Goal: Task Accomplishment & Management: Manage account settings

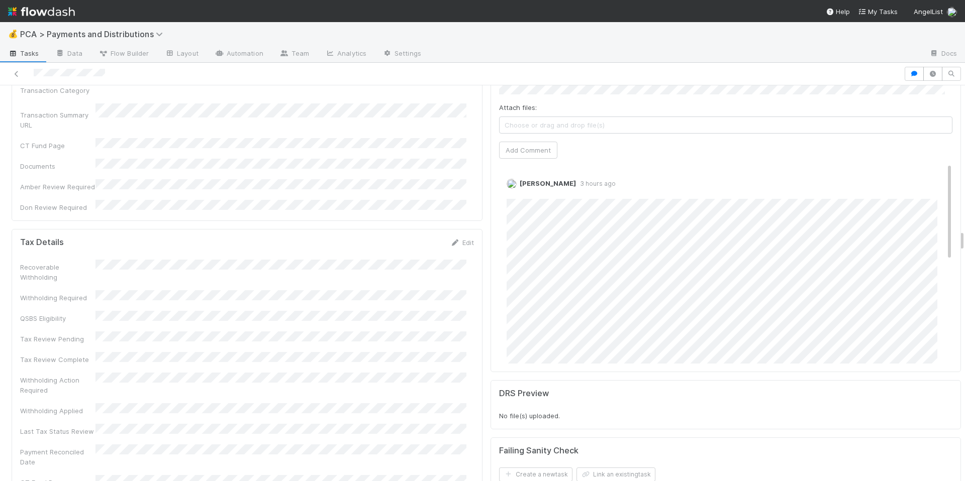
click at [336, 373] on div "Withholding Action Required" at bounding box center [247, 384] width 454 height 23
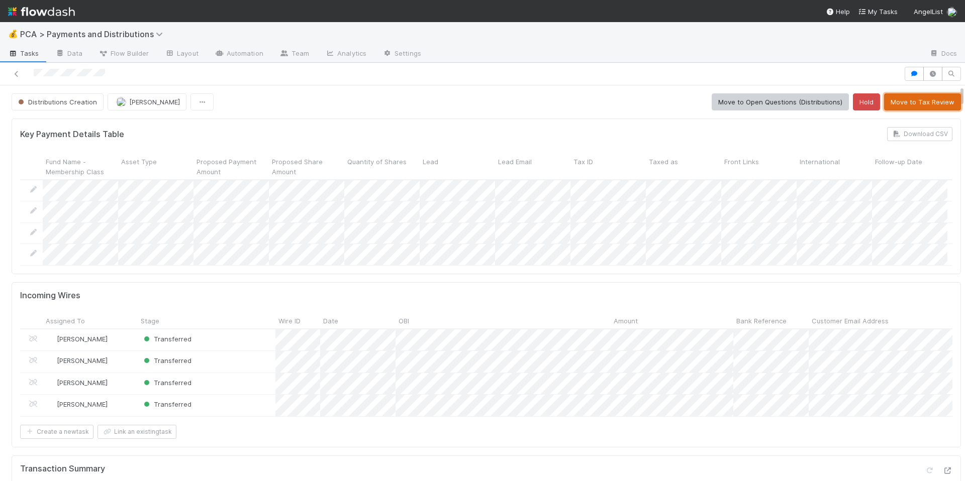
click at [889, 108] on button "Move to Tax Review" at bounding box center [922, 101] width 77 height 17
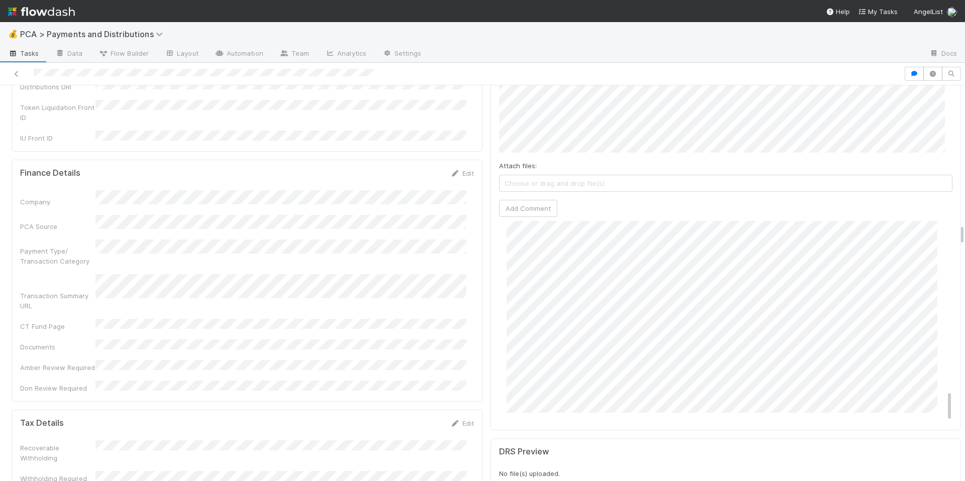
scroll to position [1074, 0]
click at [429, 255] on div "Company PCA Source Payment Type/ Transaction Category Transaction Summary URL C…" at bounding box center [247, 291] width 454 height 203
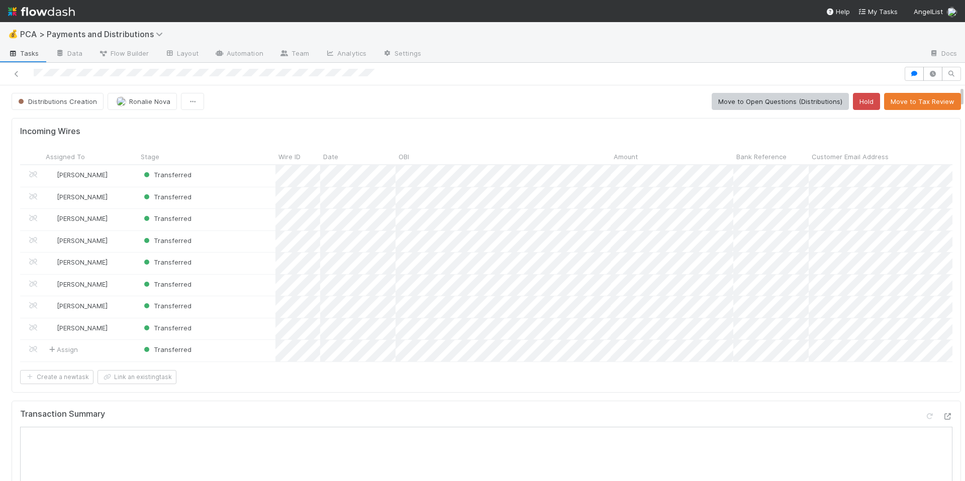
scroll to position [0, 0]
click at [907, 107] on button "Move to Tax Review" at bounding box center [922, 101] width 77 height 17
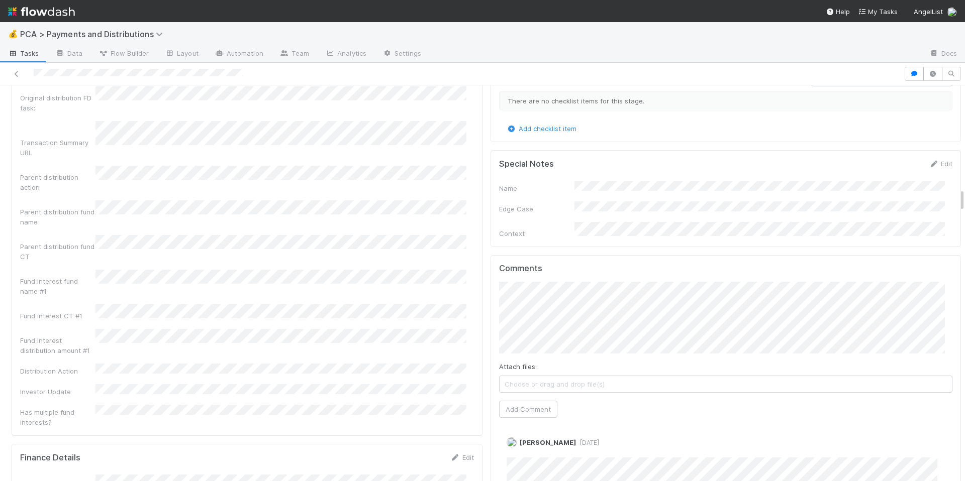
scroll to position [1778, 0]
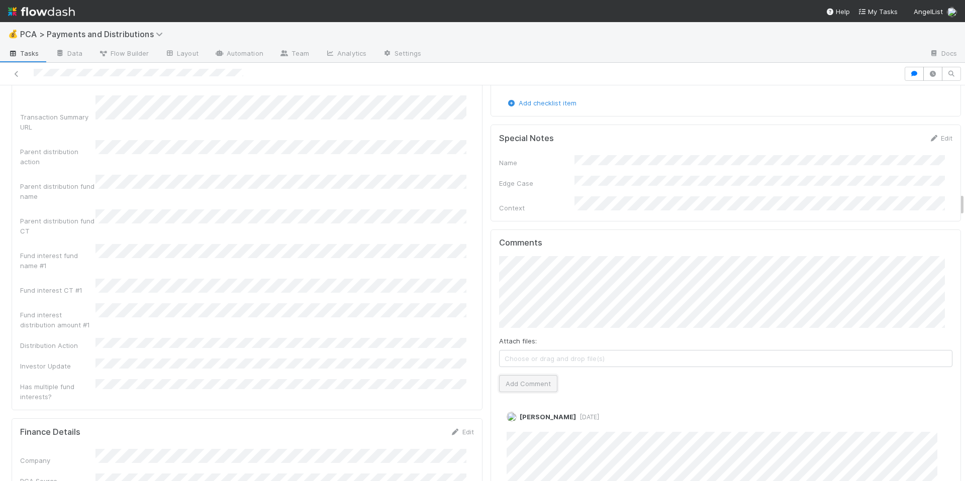
click at [524, 375] on button "Add Comment" at bounding box center [528, 383] width 58 height 17
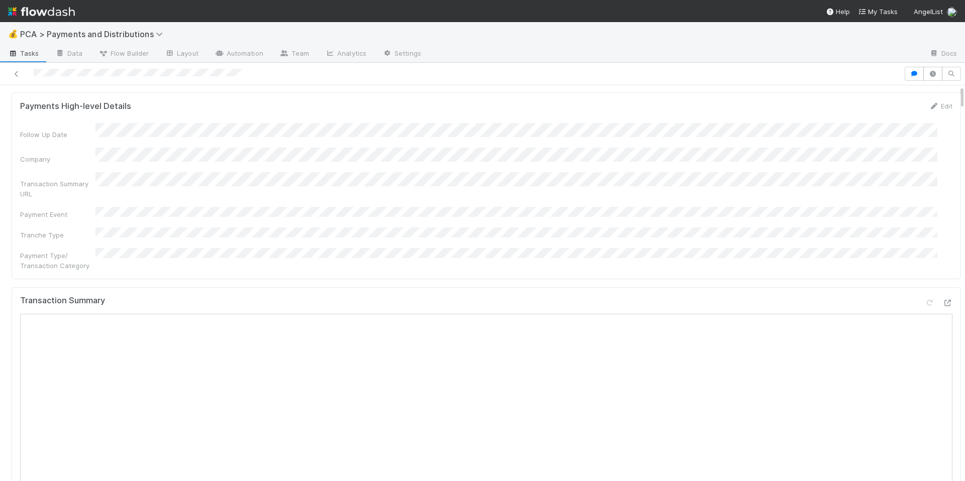
scroll to position [0, 0]
click at [39, 103] on span "Archive" at bounding box center [34, 102] width 36 height 8
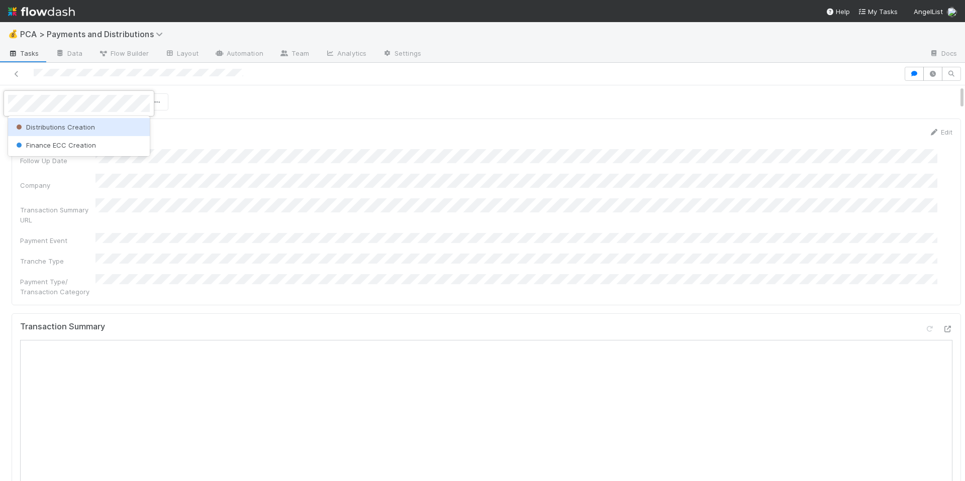
click at [54, 131] on div "Distributions Creation" at bounding box center [79, 127] width 142 height 18
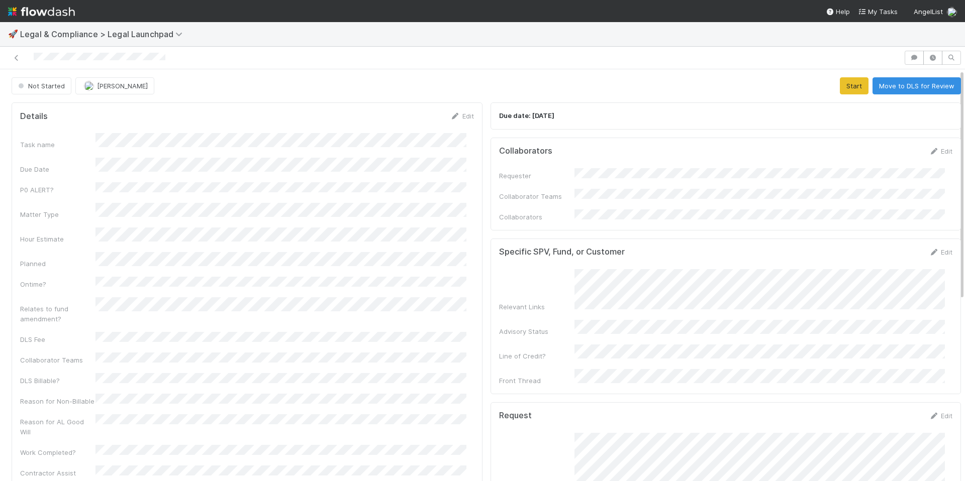
click at [426, 327] on div "Task name Due Date P0 ALERT? Matter Type Hour Estimate Planned Ontime? Relates …" at bounding box center [247, 318] width 454 height 370
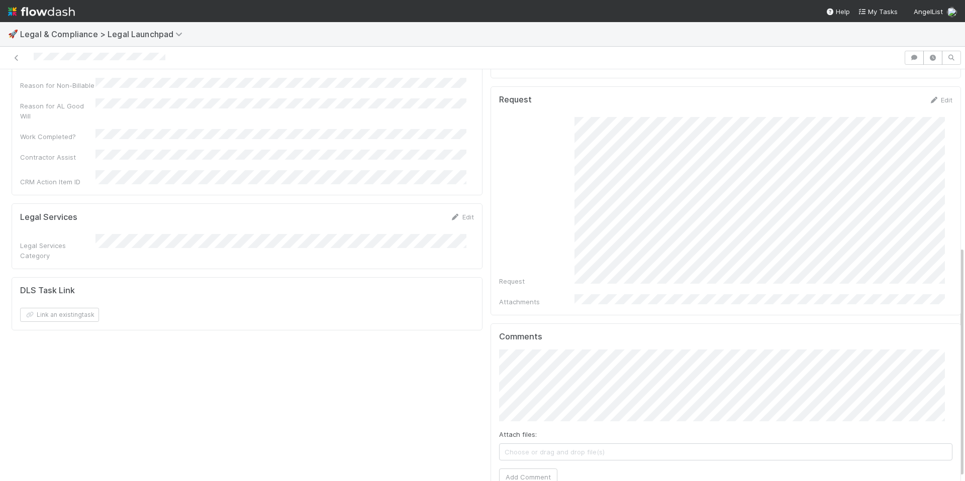
scroll to position [323, 0]
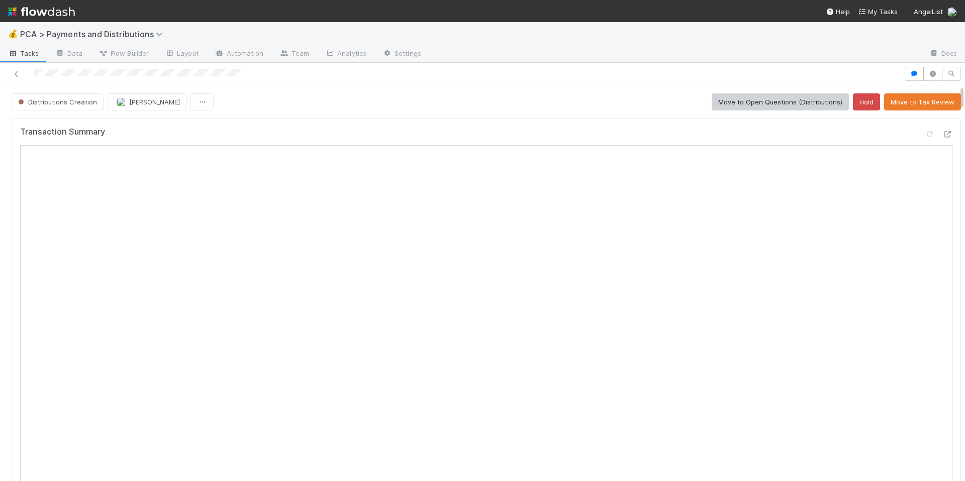
drag, startPoint x: 33, startPoint y: 74, endPoint x: 265, endPoint y: 81, distance: 232.8
click at [271, 81] on div at bounding box center [482, 74] width 965 height 23
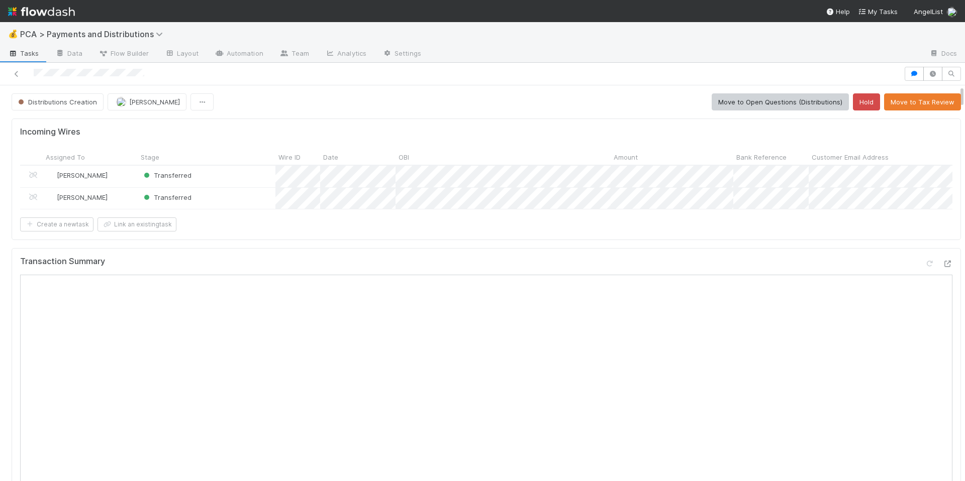
click at [559, 239] on div "Incoming Wires Assigned To Stage Wire ID Date OBI Amount Bank Reference Custome…" at bounding box center [486, 180] width 949 height 122
click at [942, 267] on icon at bounding box center [947, 264] width 10 height 7
click at [423, 232] on div "Create a new task Link an existing task" at bounding box center [486, 225] width 932 height 14
click at [428, 239] on div "Incoming Wires Assigned To Stage Wire ID Date OBI Amount Bank Reference Custome…" at bounding box center [486, 180] width 949 height 122
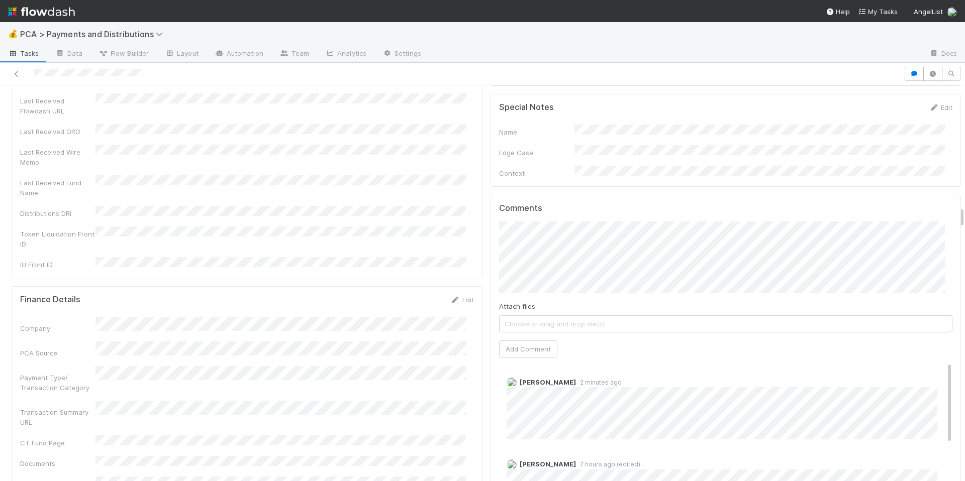
scroll to position [2142, 0]
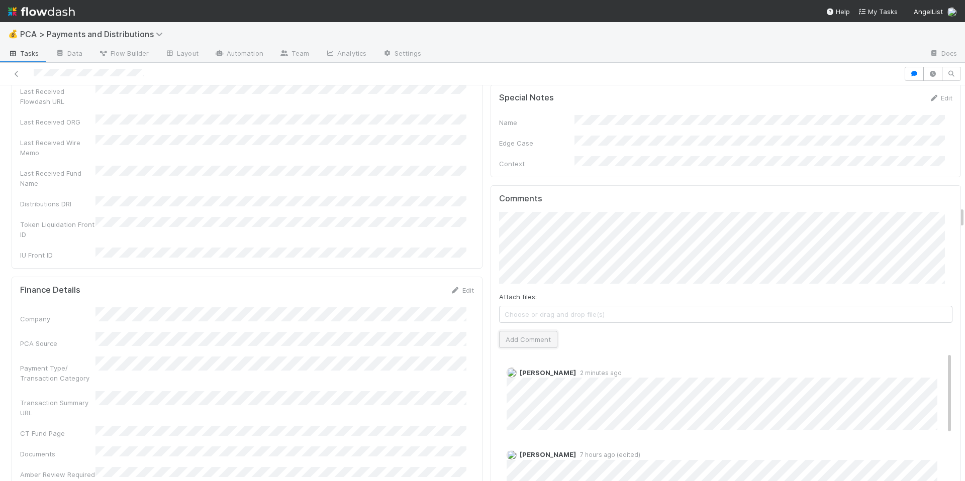
click at [525, 331] on button "Add Comment" at bounding box center [528, 339] width 58 height 17
click at [515, 379] on link "Edit" at bounding box center [521, 383] width 12 height 8
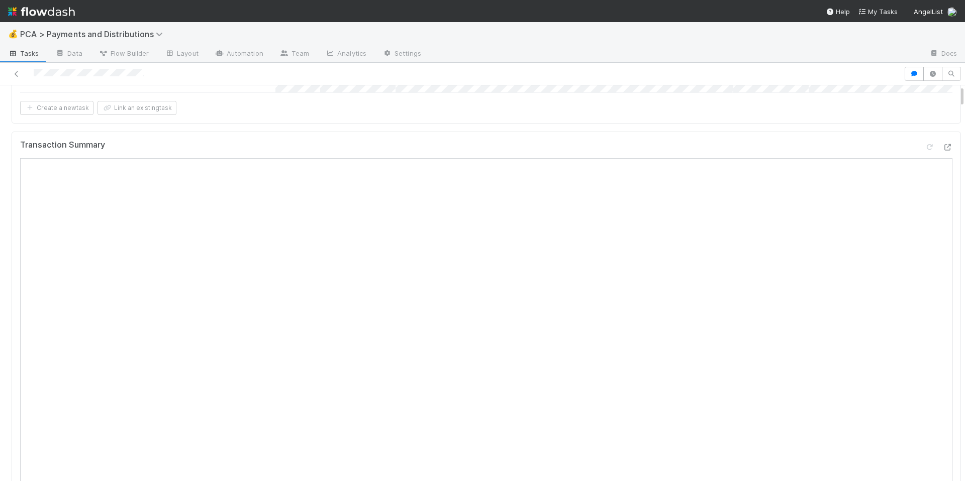
scroll to position [0, 0]
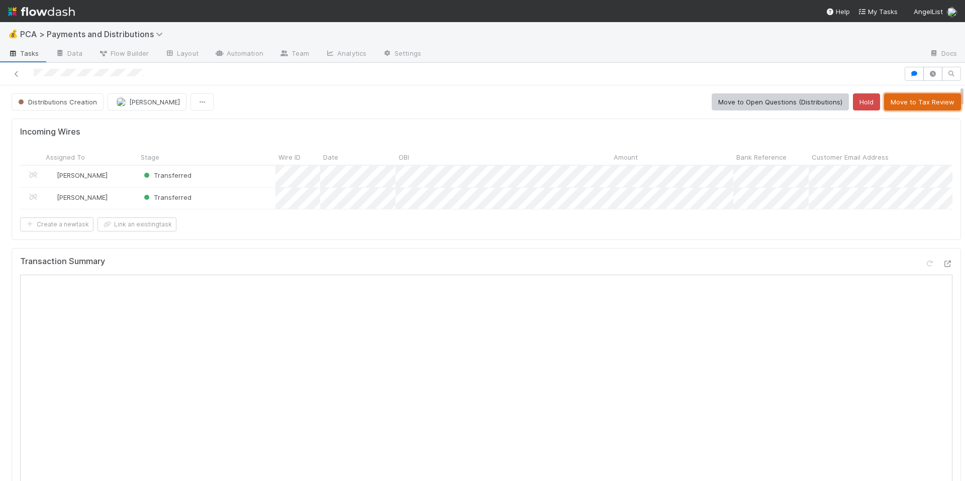
click at [919, 105] on button "Move to Tax Review" at bounding box center [922, 101] width 77 height 17
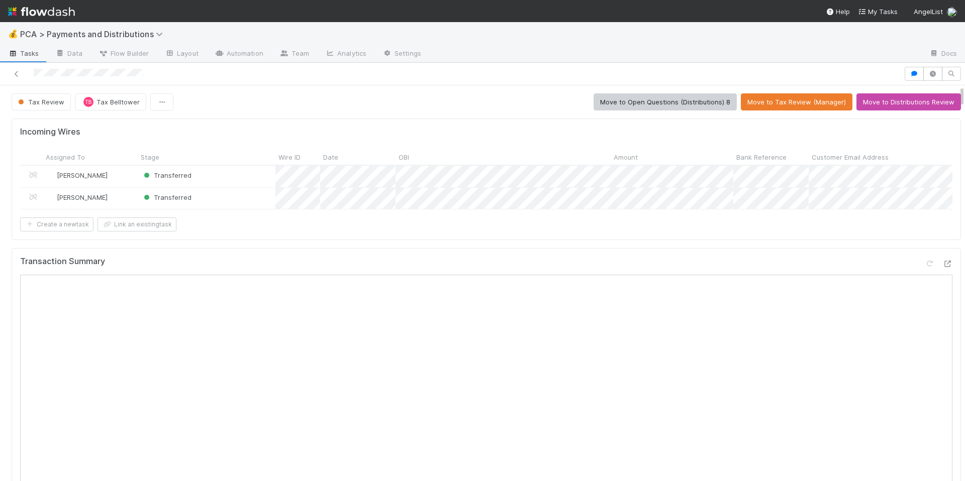
drag, startPoint x: 31, startPoint y: 74, endPoint x: 174, endPoint y: 74, distance: 143.2
click at [174, 74] on div at bounding box center [452, 74] width 896 height 14
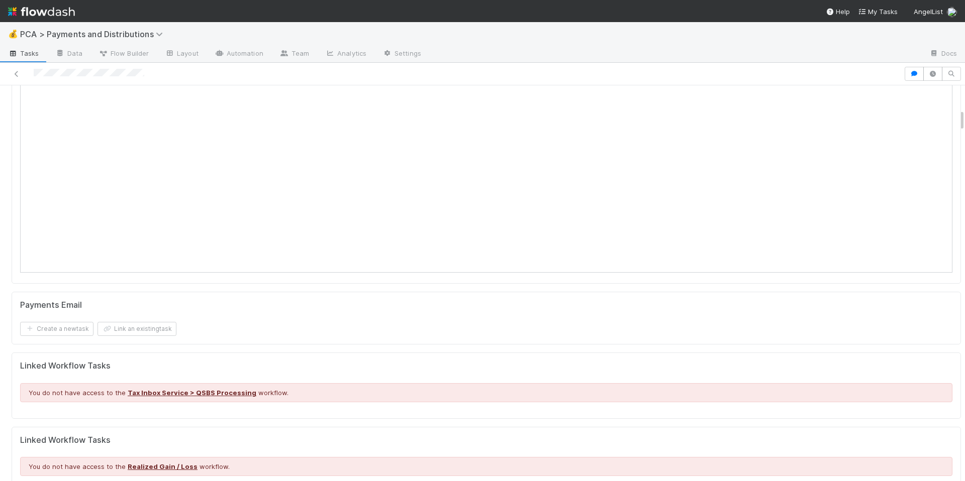
scroll to position [157, 0]
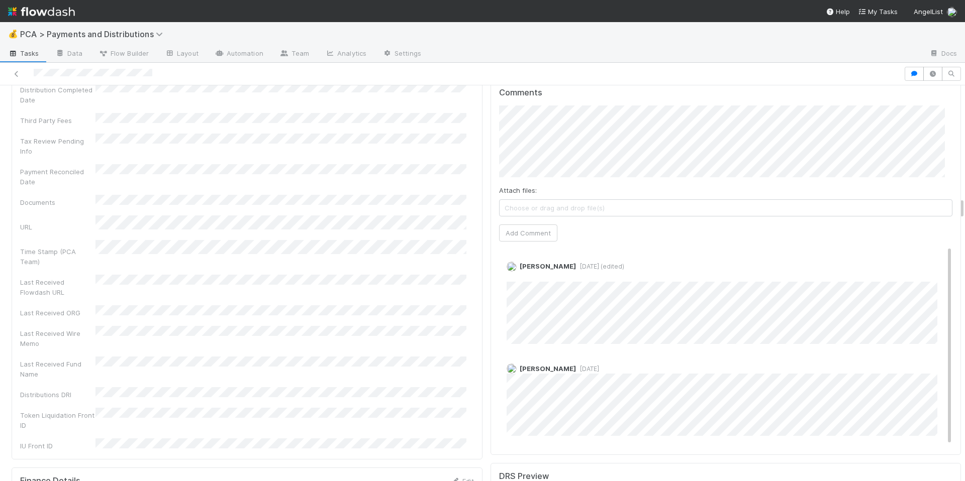
scroll to position [1999, 0]
click at [538, 225] on button "Add Comment" at bounding box center [528, 233] width 58 height 17
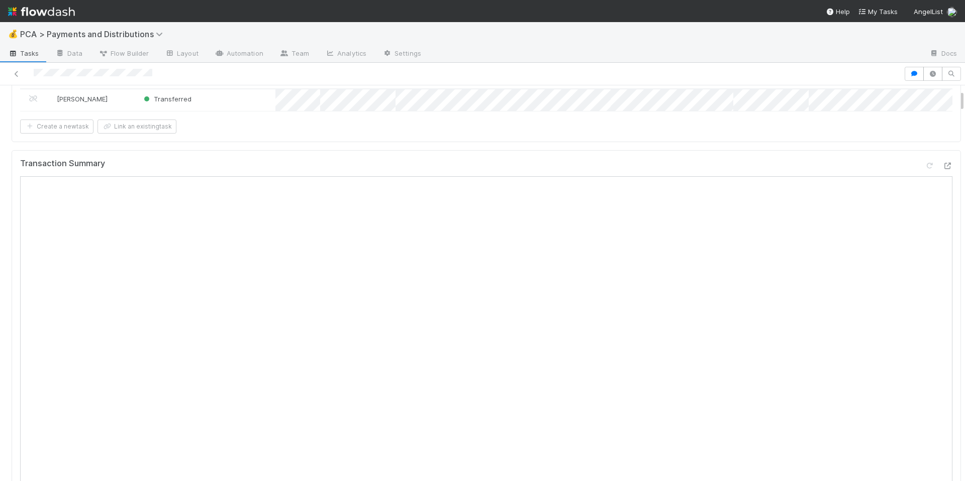
scroll to position [0, 0]
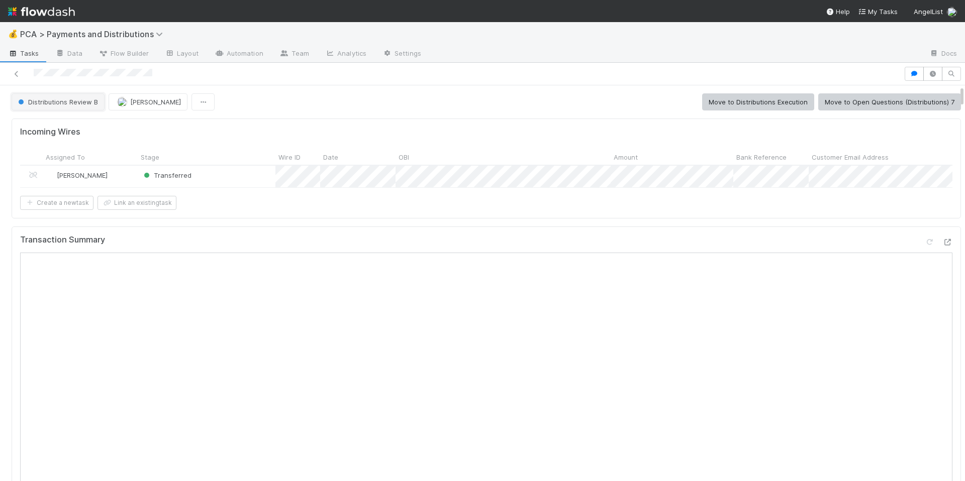
click at [67, 106] on span "Distributions Review B" at bounding box center [57, 102] width 82 height 8
click at [103, 132] on div "Distributions Execution" at bounding box center [79, 127] width 142 height 18
click at [81, 70] on div at bounding box center [452, 74] width 896 height 14
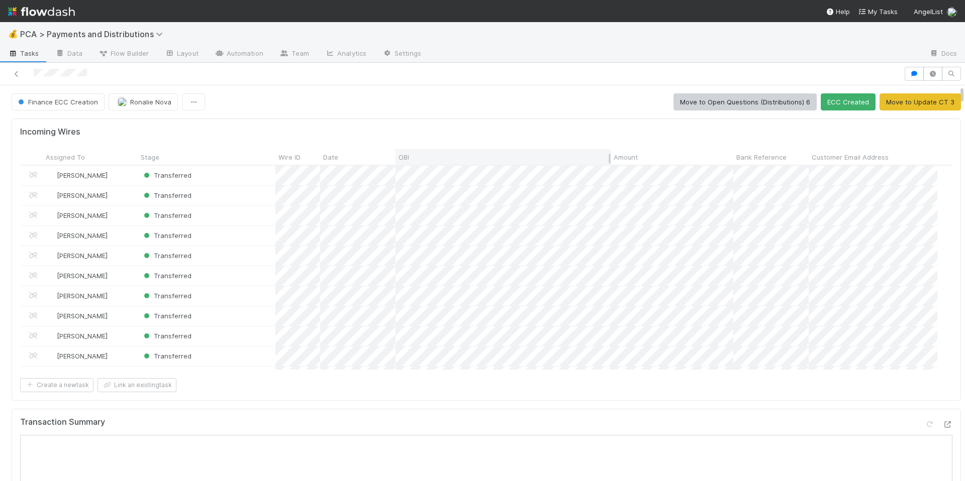
scroll to position [197, 910]
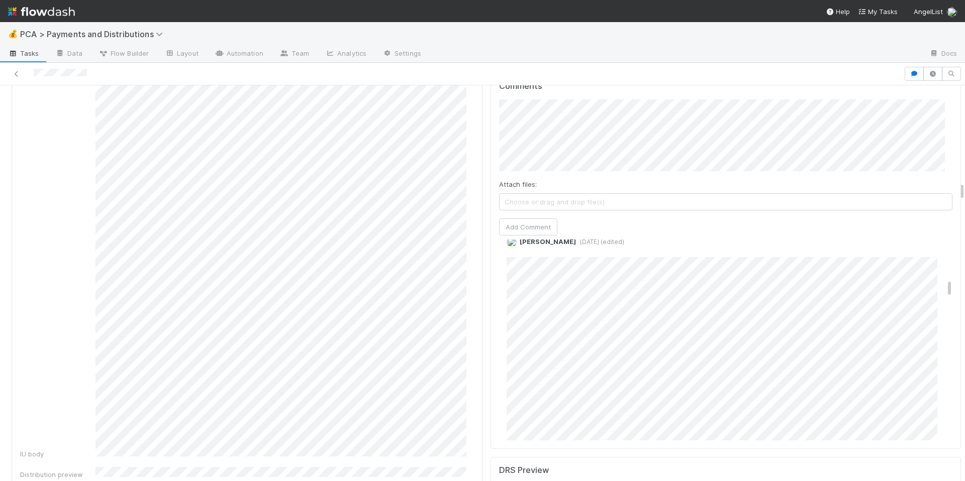
scroll to position [627, 0]
click at [515, 259] on link "Edit" at bounding box center [521, 263] width 12 height 8
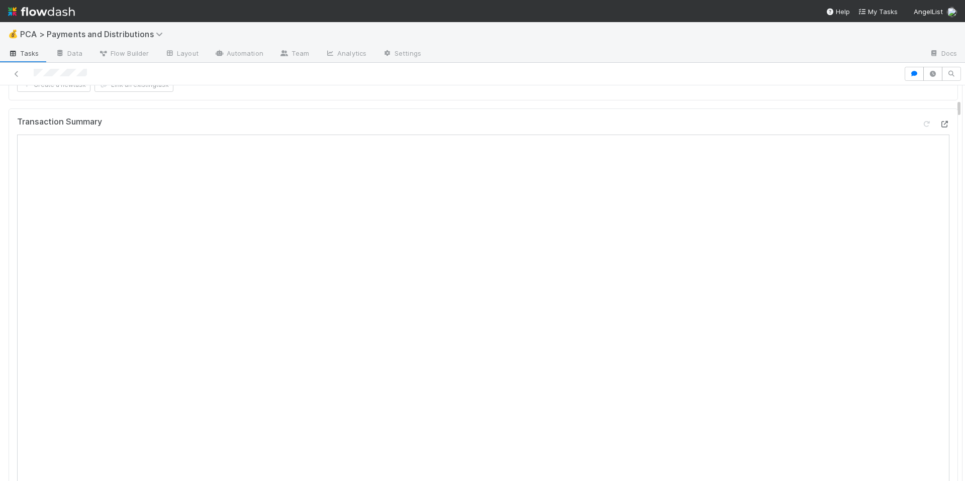
scroll to position [301, 0]
click at [939, 125] on icon at bounding box center [944, 124] width 10 height 7
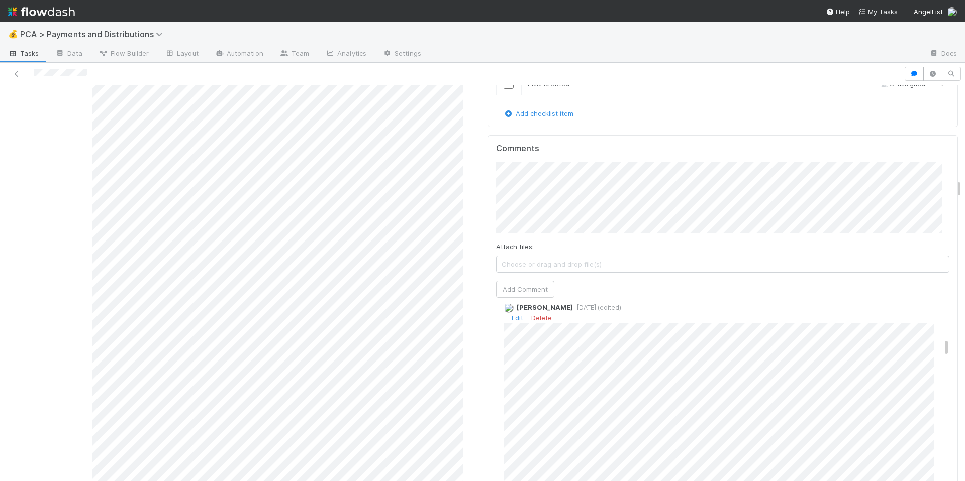
scroll to position [592, 0]
click at [513, 357] on link "Edit" at bounding box center [518, 361] width 12 height 8
click at [512, 338] on link "Edit" at bounding box center [518, 342] width 12 height 8
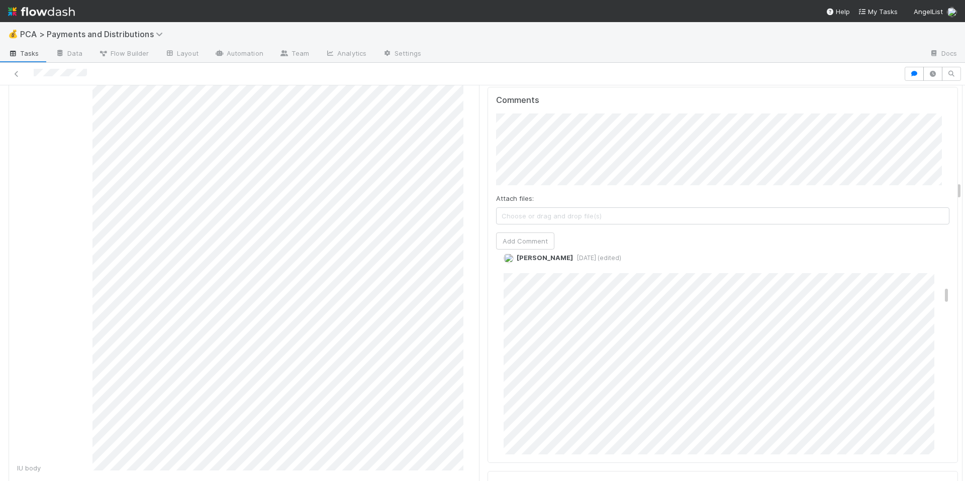
scroll to position [536, 0]
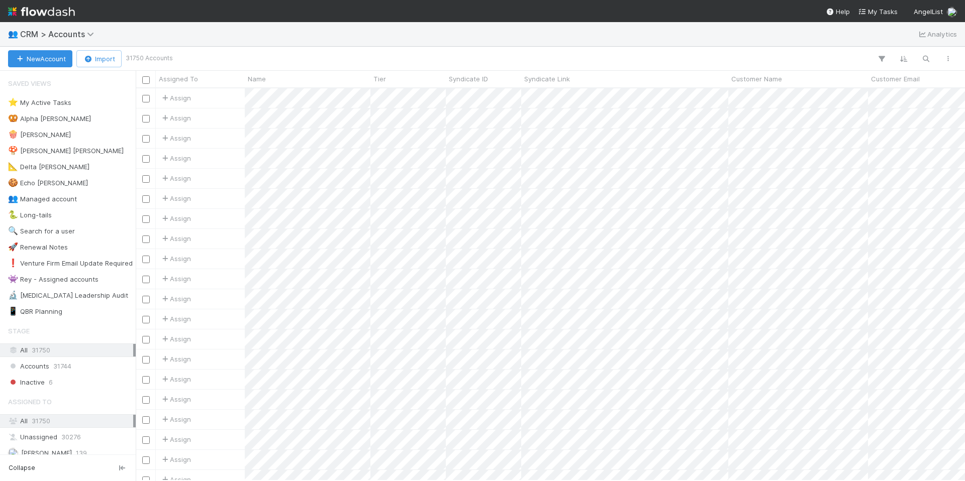
scroll to position [385, 822]
click at [925, 57] on icon "button" at bounding box center [926, 58] width 10 height 9
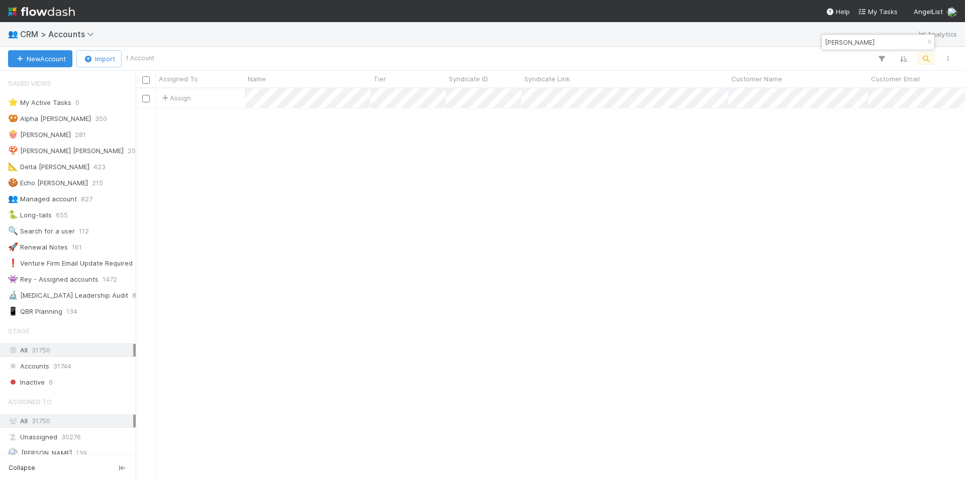
drag, startPoint x: 870, startPoint y: 43, endPoint x: 797, endPoint y: 39, distance: 73.5
click at [797, 39] on body "👥 CRM > Accounts Analytics New Account Import 1 Account Assigned To Name Tier S…" at bounding box center [482, 240] width 965 height 481
drag, startPoint x: 875, startPoint y: 44, endPoint x: 825, endPoint y: 44, distance: 50.3
click at [825, 44] on input "Richard Dewey" at bounding box center [873, 42] width 101 height 12
paste input "Patrick Mandia"
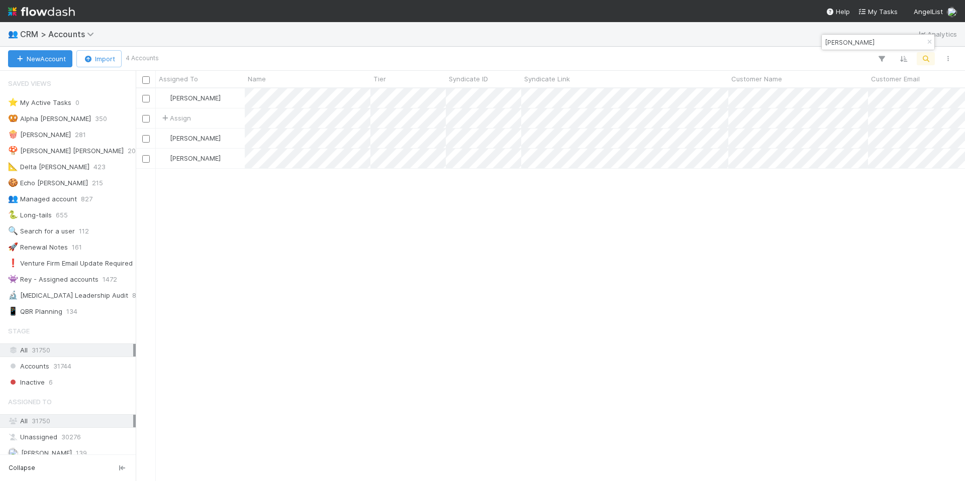
type input "Patrick Mandia"
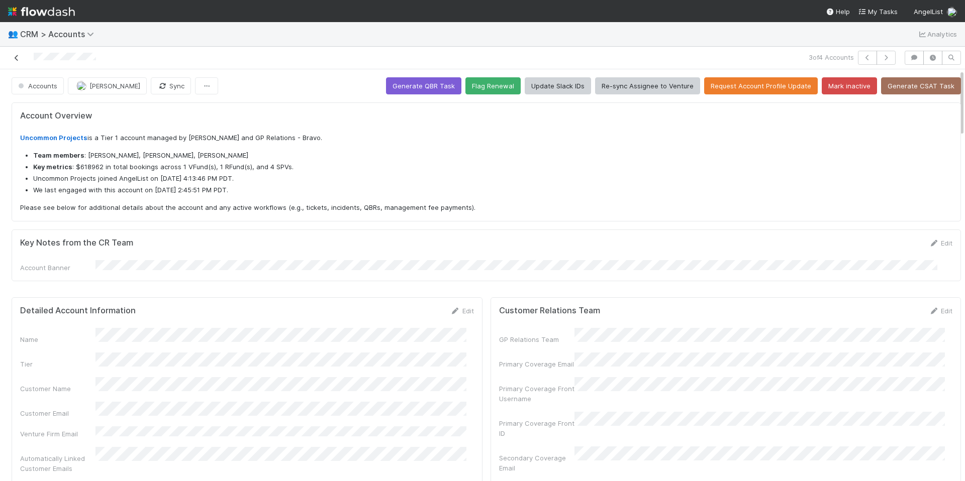
click at [18, 59] on icon at bounding box center [17, 58] width 10 height 7
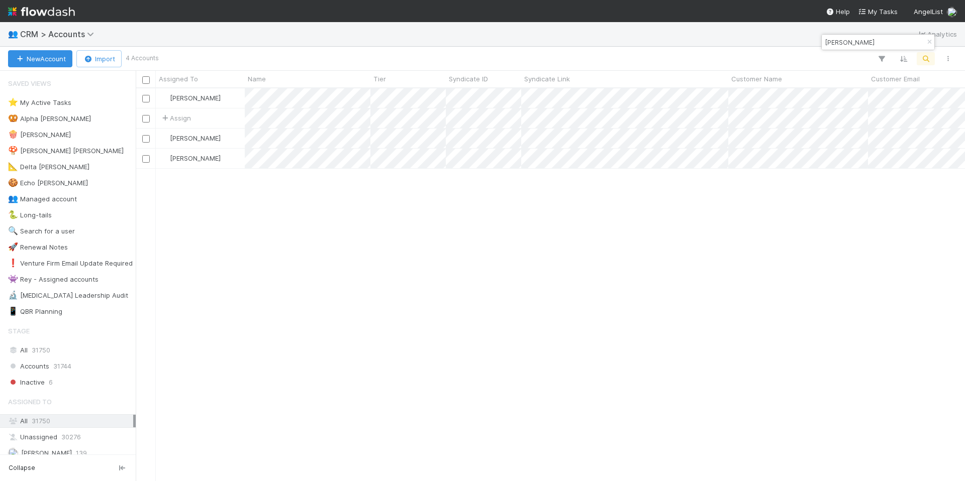
scroll to position [385, 822]
drag, startPoint x: 863, startPoint y: 44, endPoint x: 785, endPoint y: 44, distance: 78.4
click at [785, 44] on body "👥 CRM > Accounts Analytics New Account Import 4 Accounts Assigned To Name Tier …" at bounding box center [482, 240] width 965 height 481
drag, startPoint x: 882, startPoint y: 42, endPoint x: 824, endPoint y: 39, distance: 58.4
click at [824, 39] on input "Patrick Mandia" at bounding box center [873, 42] width 101 height 12
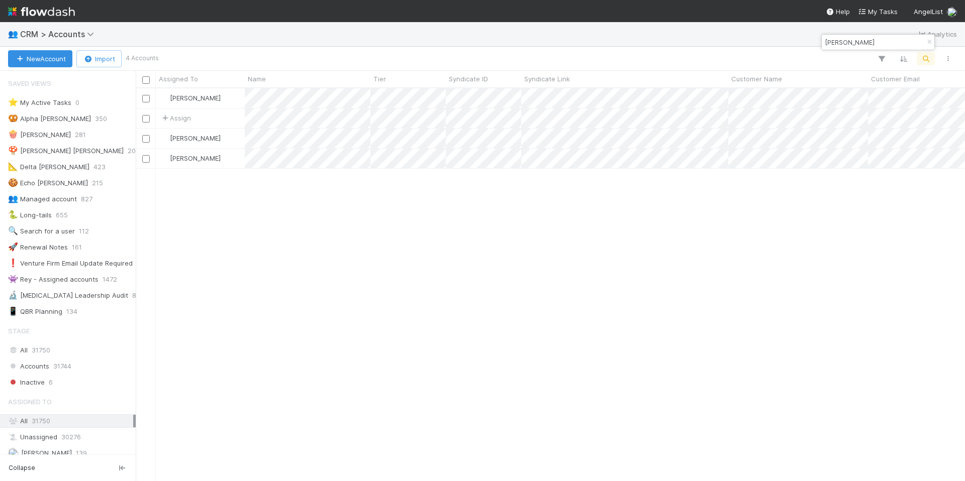
paste input "Sachin Dev Duggal"
type input "Sachin Dev Duggal"
click at [930, 37] on button "button" at bounding box center [929, 42] width 11 height 12
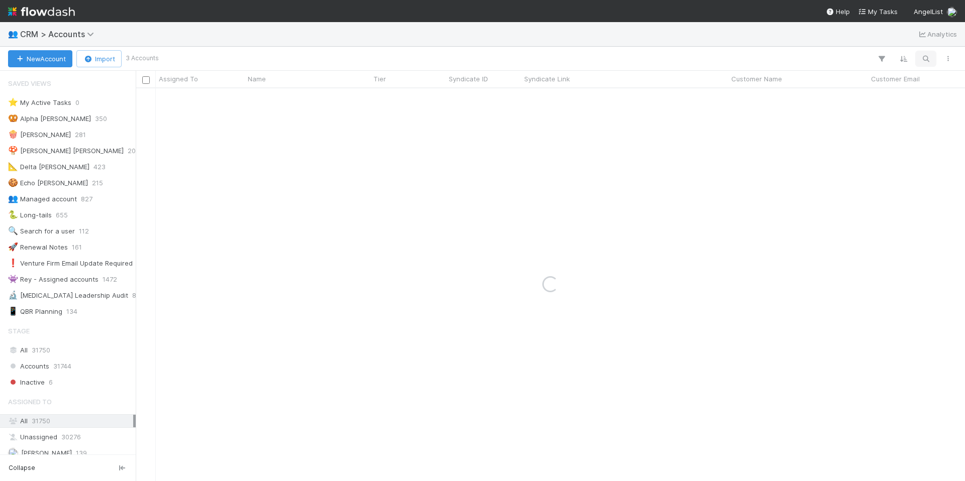
click at [925, 57] on icon "button" at bounding box center [926, 58] width 10 height 9
type input "Kulveer Taggar"
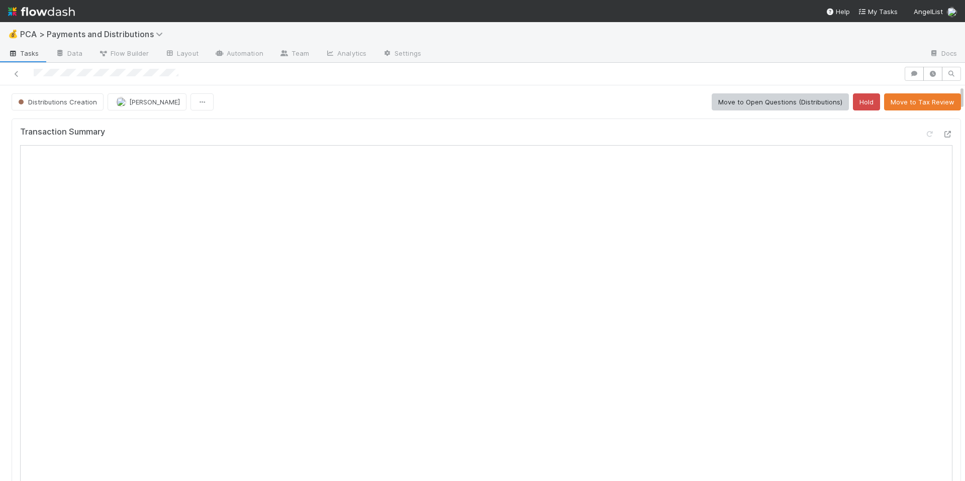
drag, startPoint x: 30, startPoint y: 72, endPoint x: 187, endPoint y: 73, distance: 157.8
click at [204, 73] on div at bounding box center [452, 74] width 896 height 14
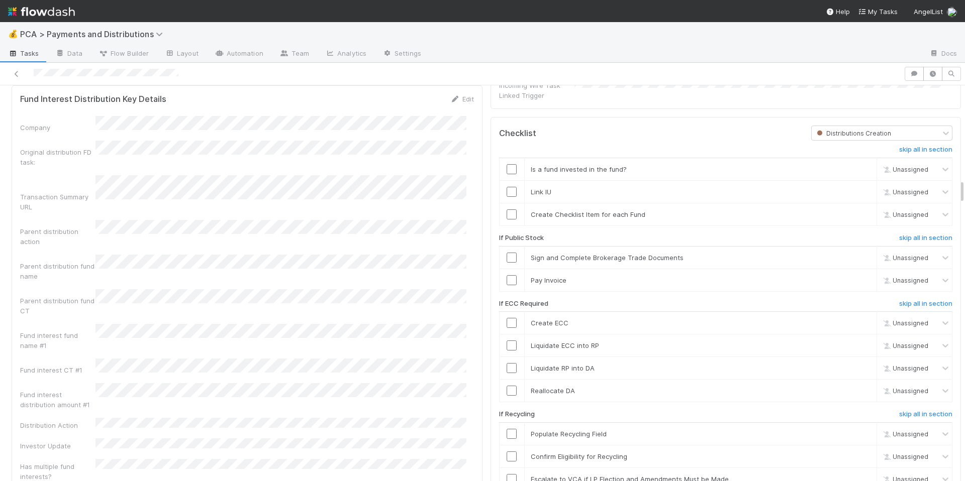
scroll to position [1503, 0]
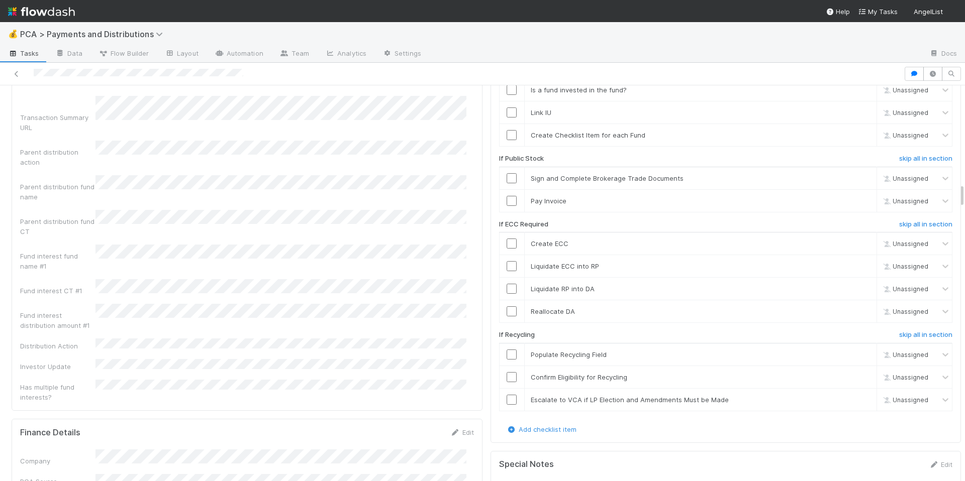
scroll to position [1597, 0]
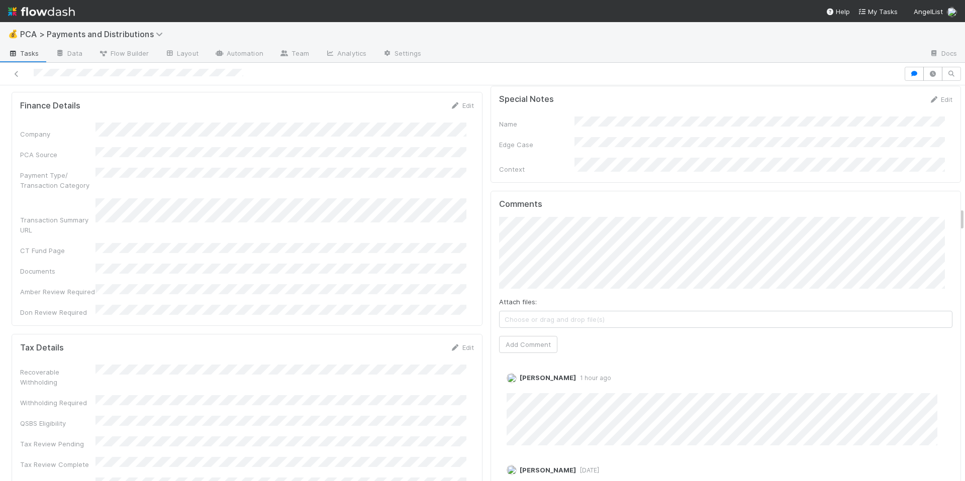
scroll to position [1994, 0]
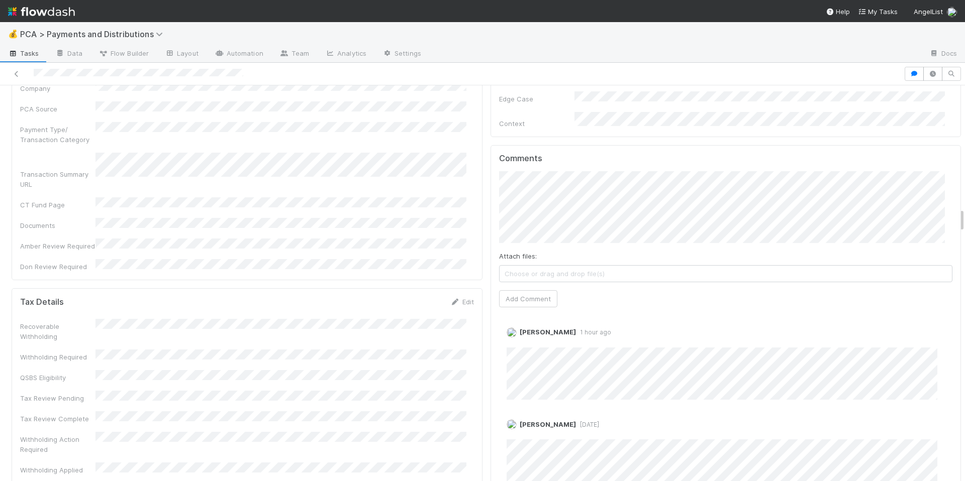
click at [325, 297] on div "Tax Details Edit" at bounding box center [247, 302] width 454 height 10
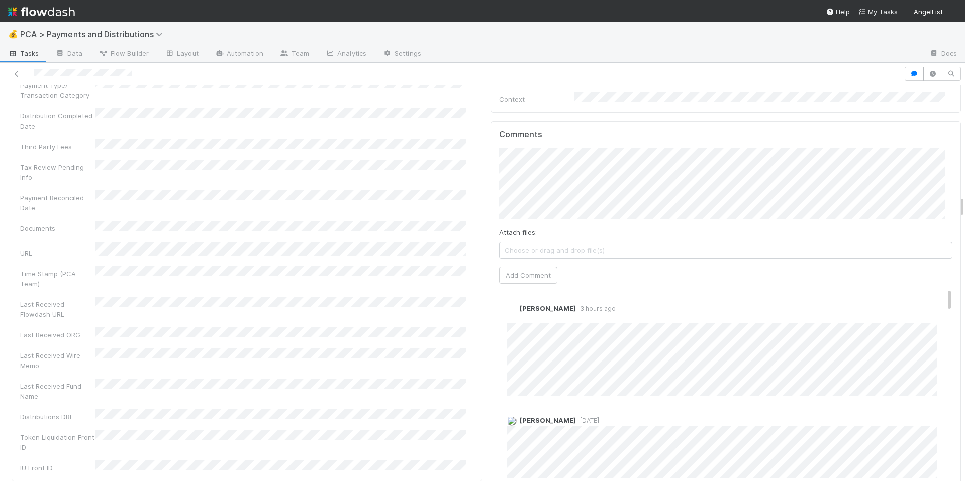
scroll to position [1971, 0]
click at [491, 141] on div "Comments Attach files: Choose or drag and drop file(s) Add Comment [PERSON_NAME…" at bounding box center [726, 311] width 471 height 376
click at [515, 317] on link "Edit" at bounding box center [521, 321] width 12 height 8
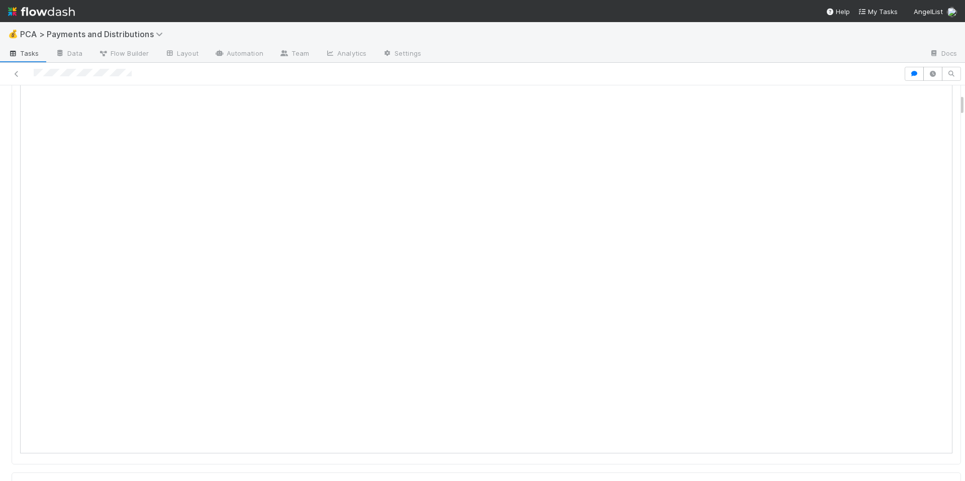
scroll to position [0, 0]
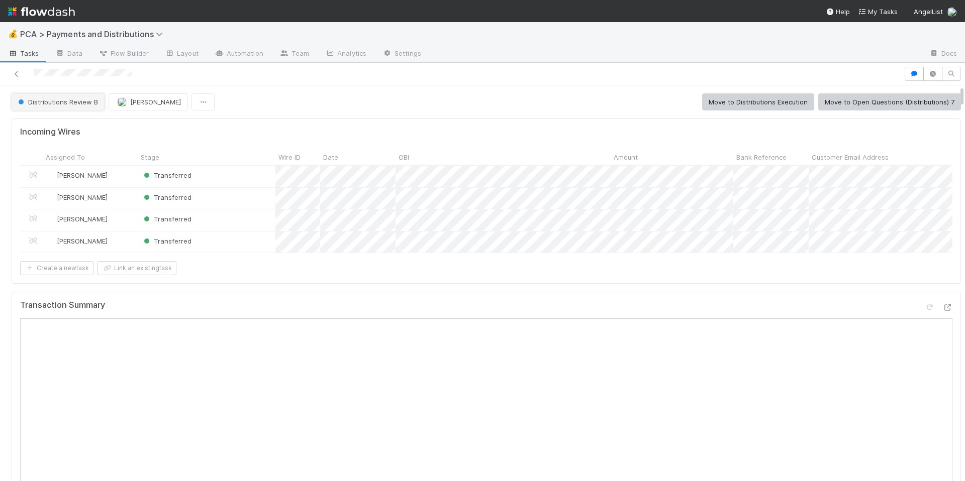
click at [61, 103] on span "Distributions Review B" at bounding box center [57, 102] width 82 height 8
click at [72, 129] on span "Distributions Execution" at bounding box center [55, 127] width 83 height 8
click at [86, 72] on div at bounding box center [452, 74] width 896 height 14
click at [75, 77] on div at bounding box center [83, 74] width 98 height 11
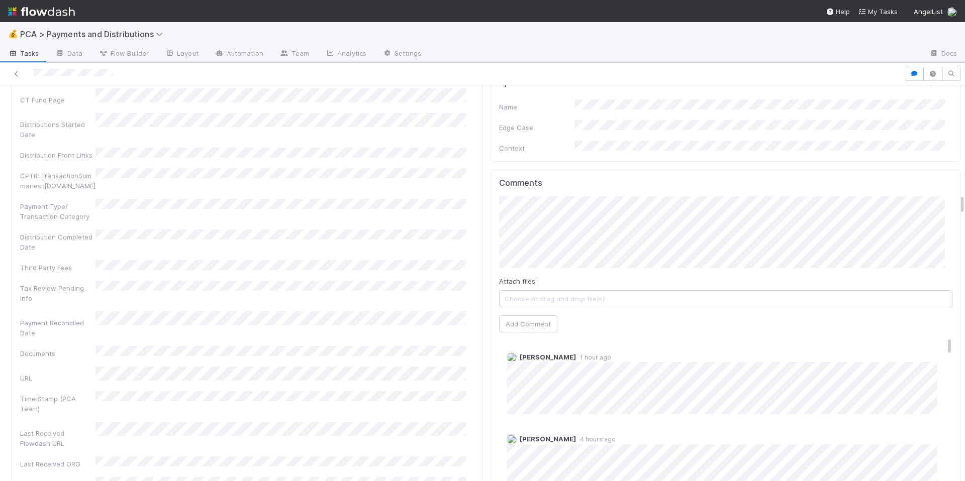
scroll to position [2045, 0]
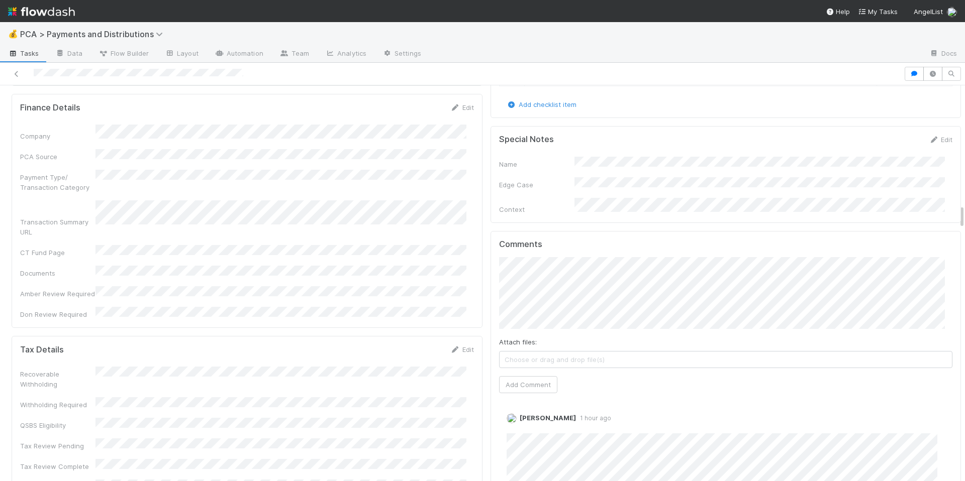
scroll to position [1951, 0]
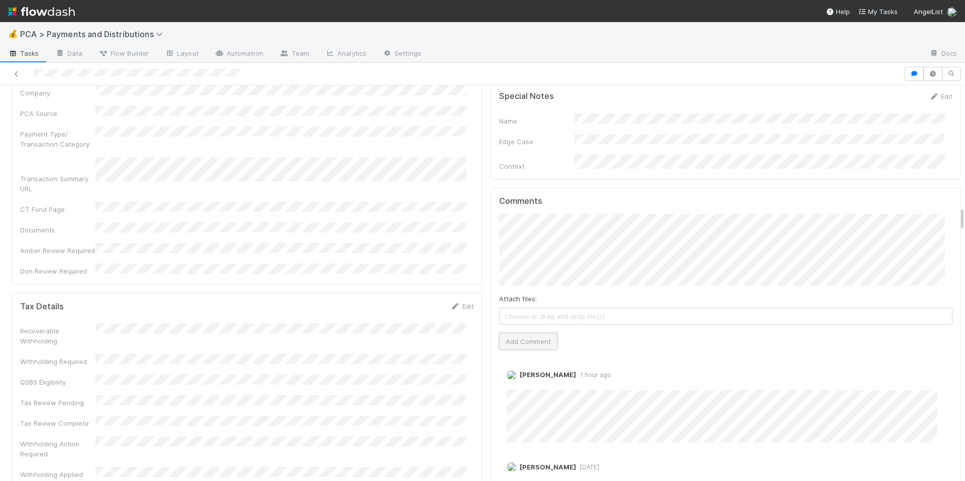
click at [524, 333] on button "Add Comment" at bounding box center [528, 341] width 58 height 17
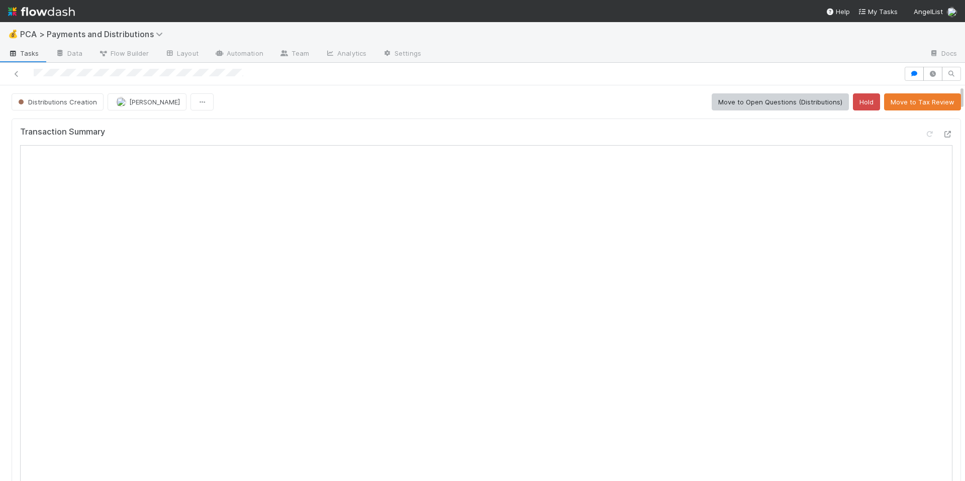
scroll to position [0, 0]
click at [925, 103] on button "Move to Tax Review" at bounding box center [922, 101] width 77 height 17
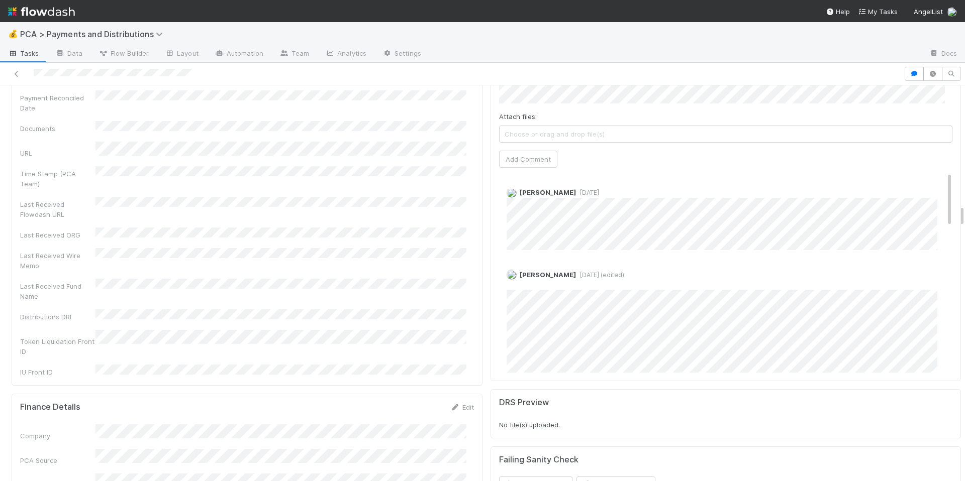
scroll to position [2145, 0]
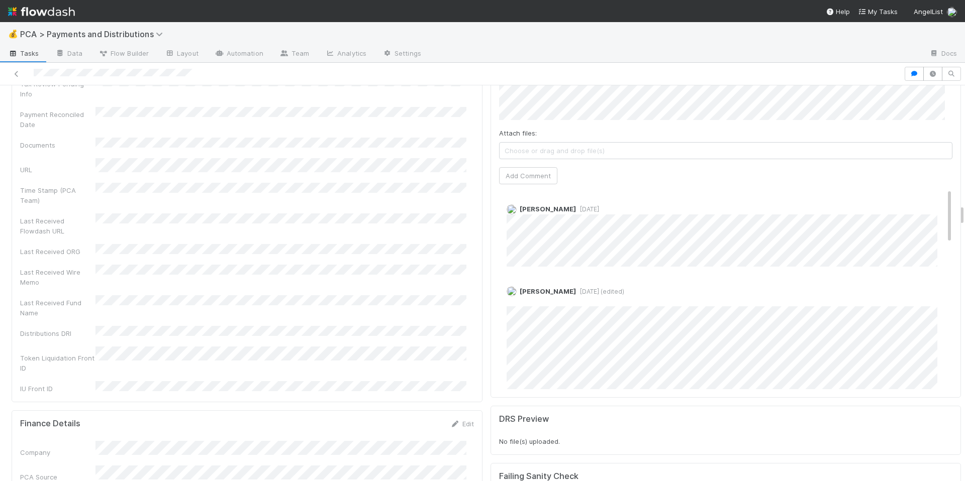
click at [581, 206] on span "[DATE]" at bounding box center [587, 210] width 23 height 8
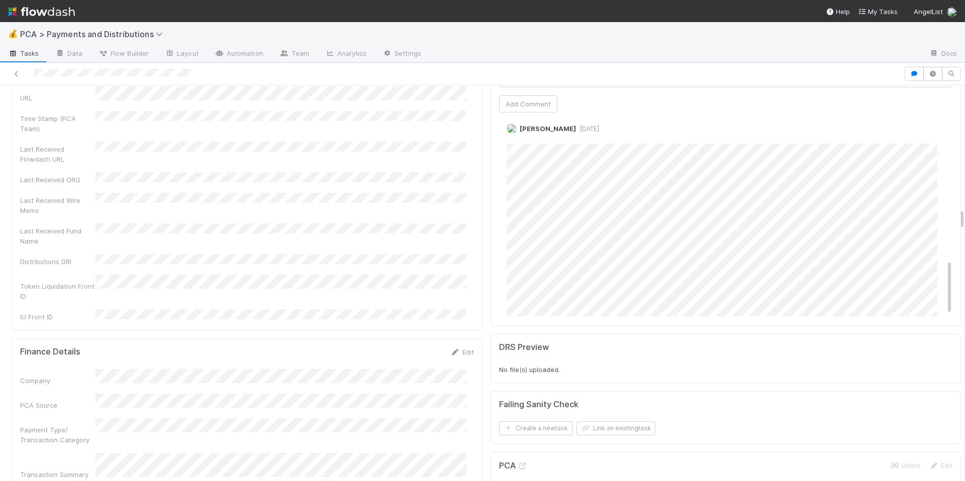
scroll to position [530, 0]
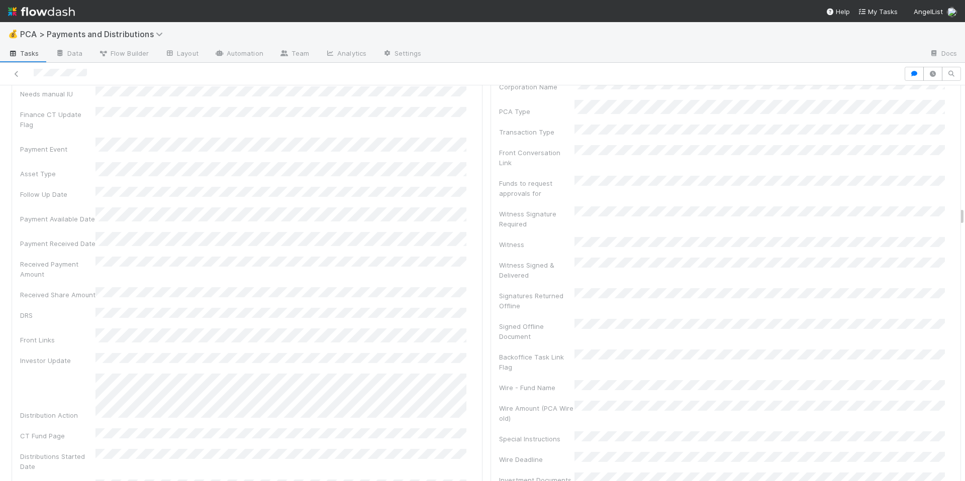
scroll to position [2588, 0]
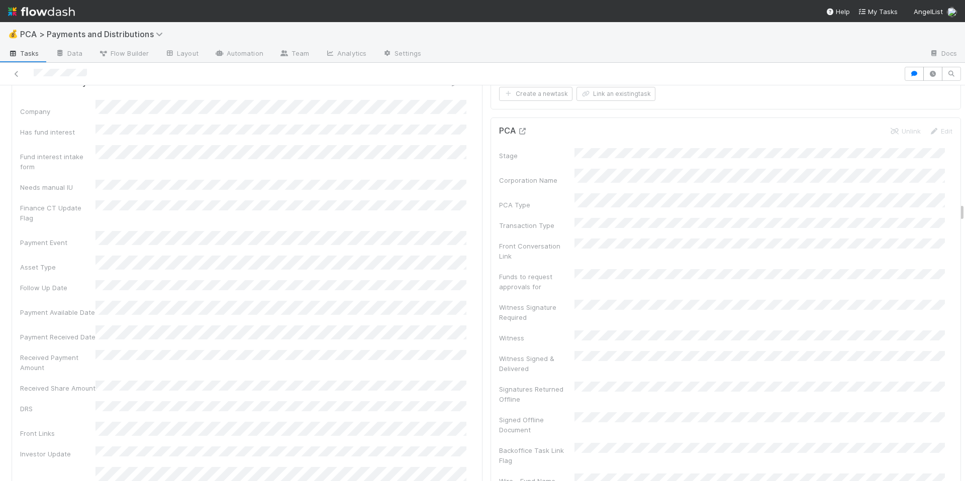
click at [518, 128] on icon at bounding box center [523, 131] width 10 height 7
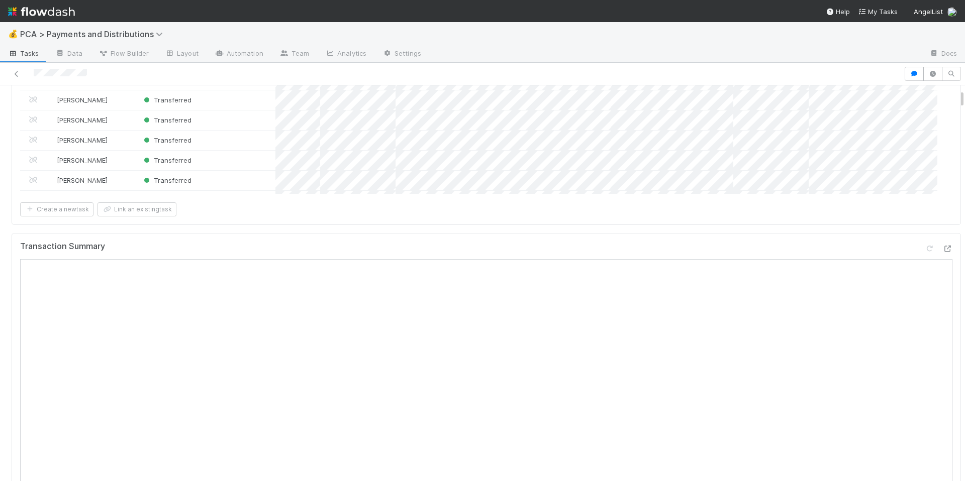
scroll to position [0, 0]
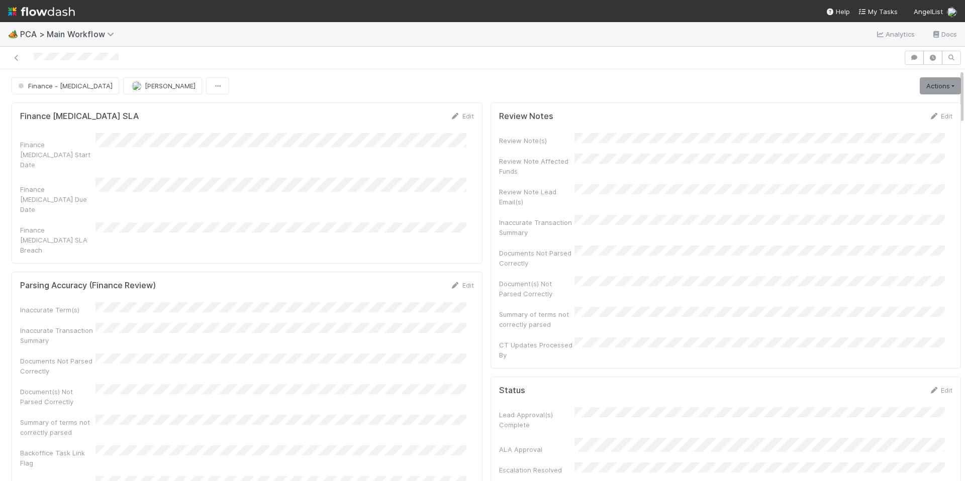
click at [381, 323] on div "Inaccurate Transaction Summary" at bounding box center [247, 334] width 454 height 23
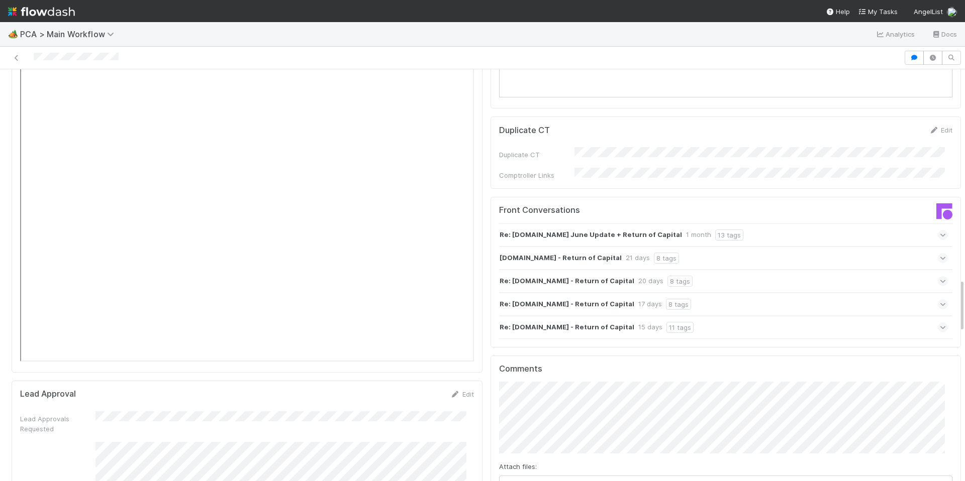
scroll to position [1801, 0]
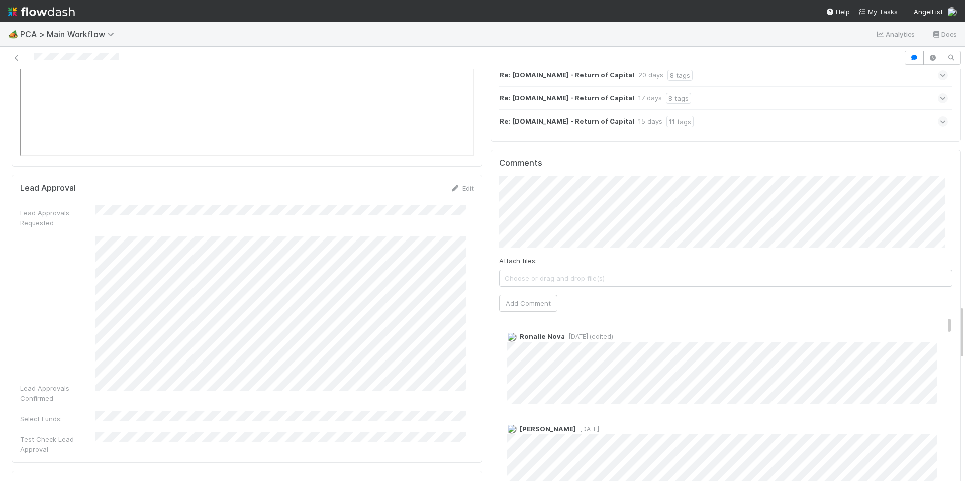
click at [333, 246] on div "Lead Approvals Requested Lead Approvals Confirmed Select Funds: Test Check Lead…" at bounding box center [247, 330] width 454 height 249
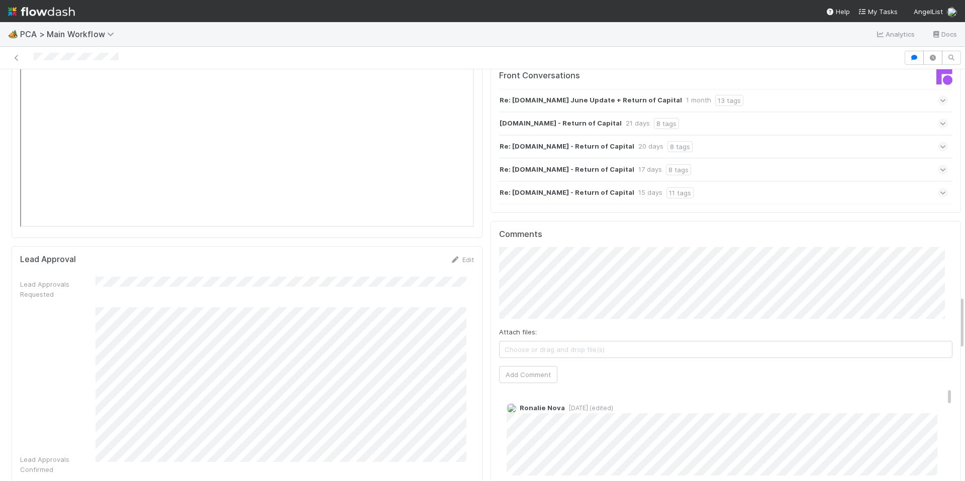
scroll to position [1726, 0]
